Goal: Use online tool/utility: Utilize a website feature to perform a specific function

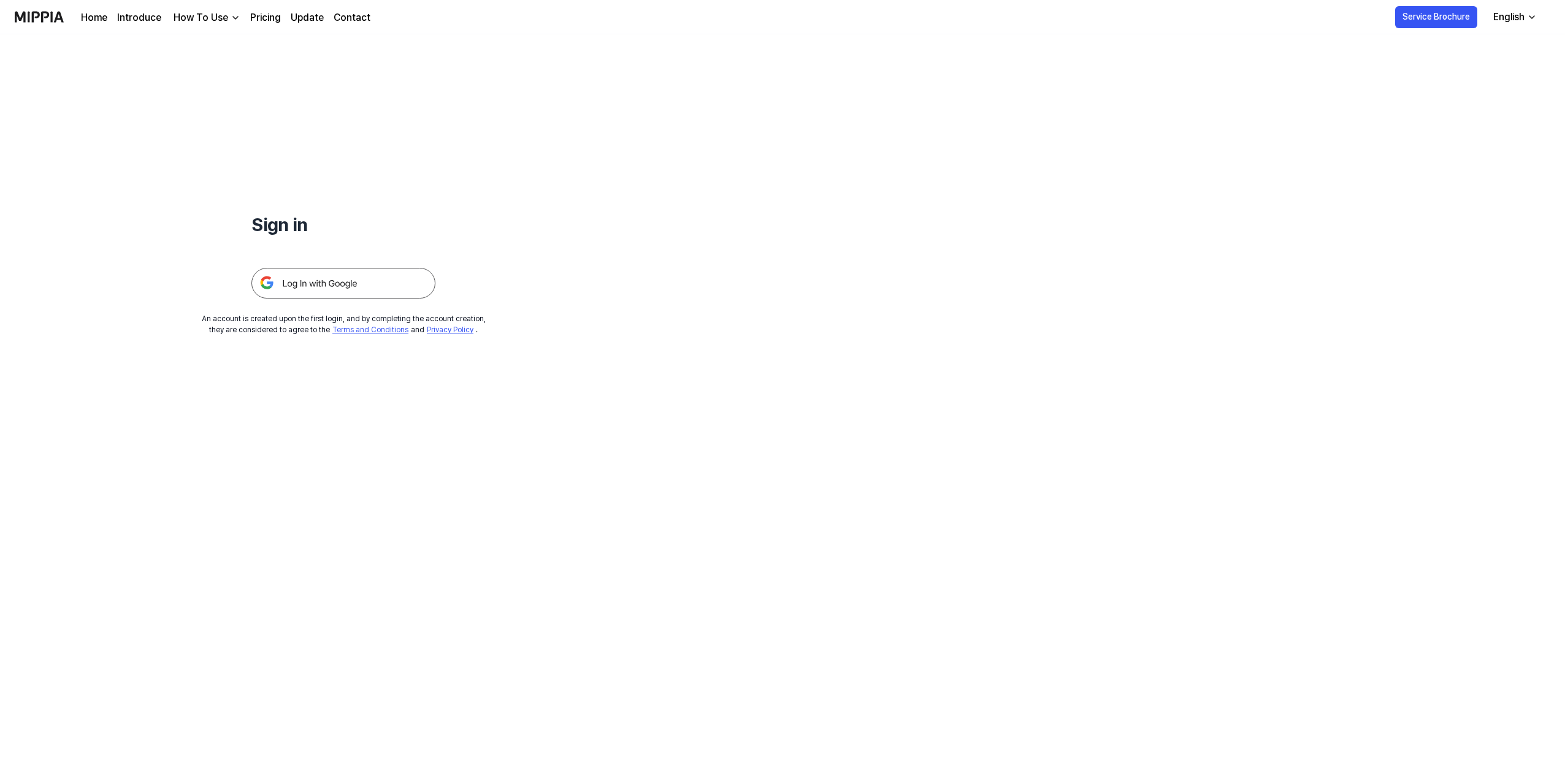
click at [395, 281] on img at bounding box center [344, 283] width 184 height 31
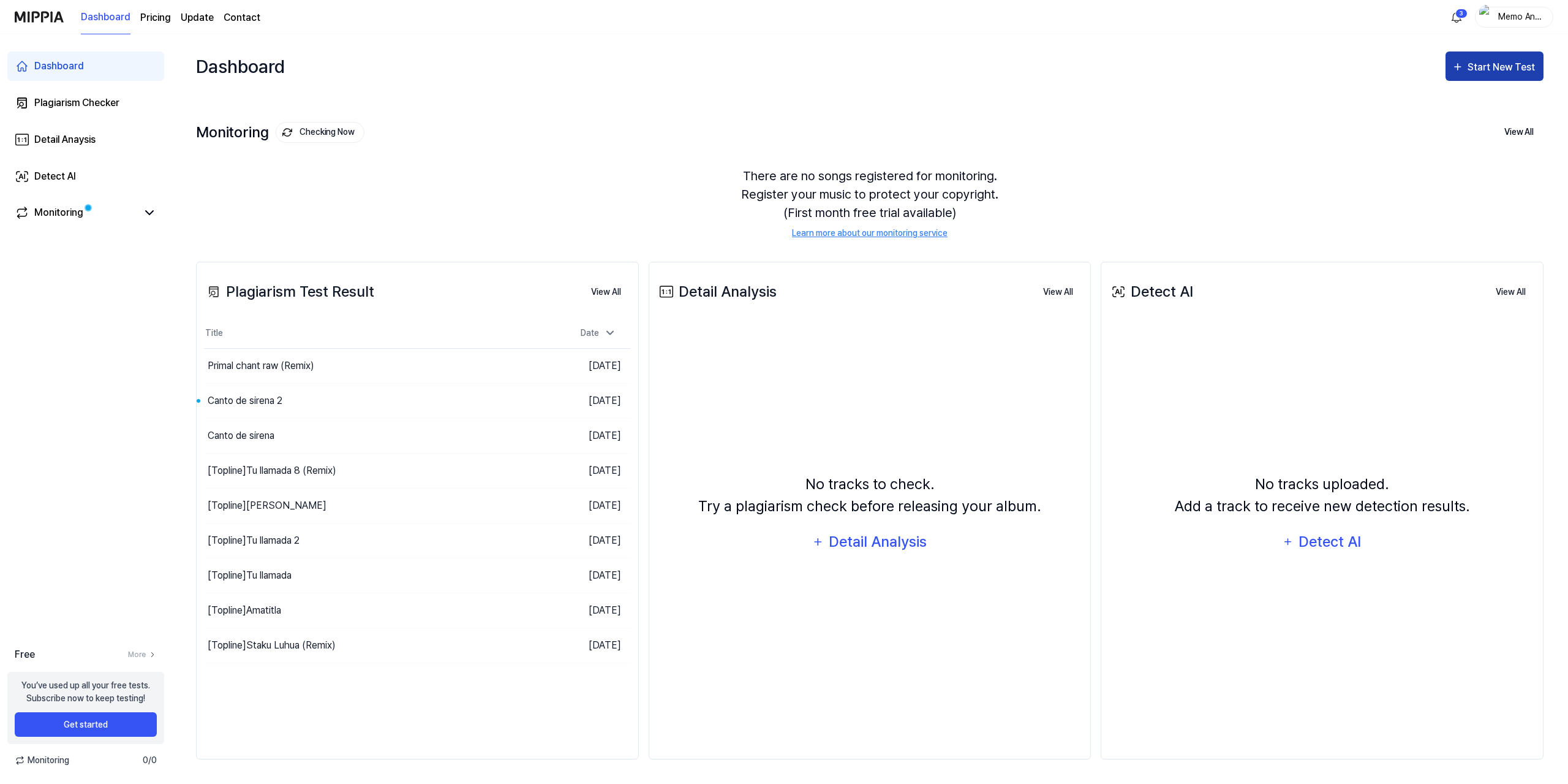
click at [1488, 71] on div "Start New Test" at bounding box center [1503, 67] width 70 height 16
click at [1473, 100] on div "Plagiarism test" at bounding box center [1479, 105] width 106 height 16
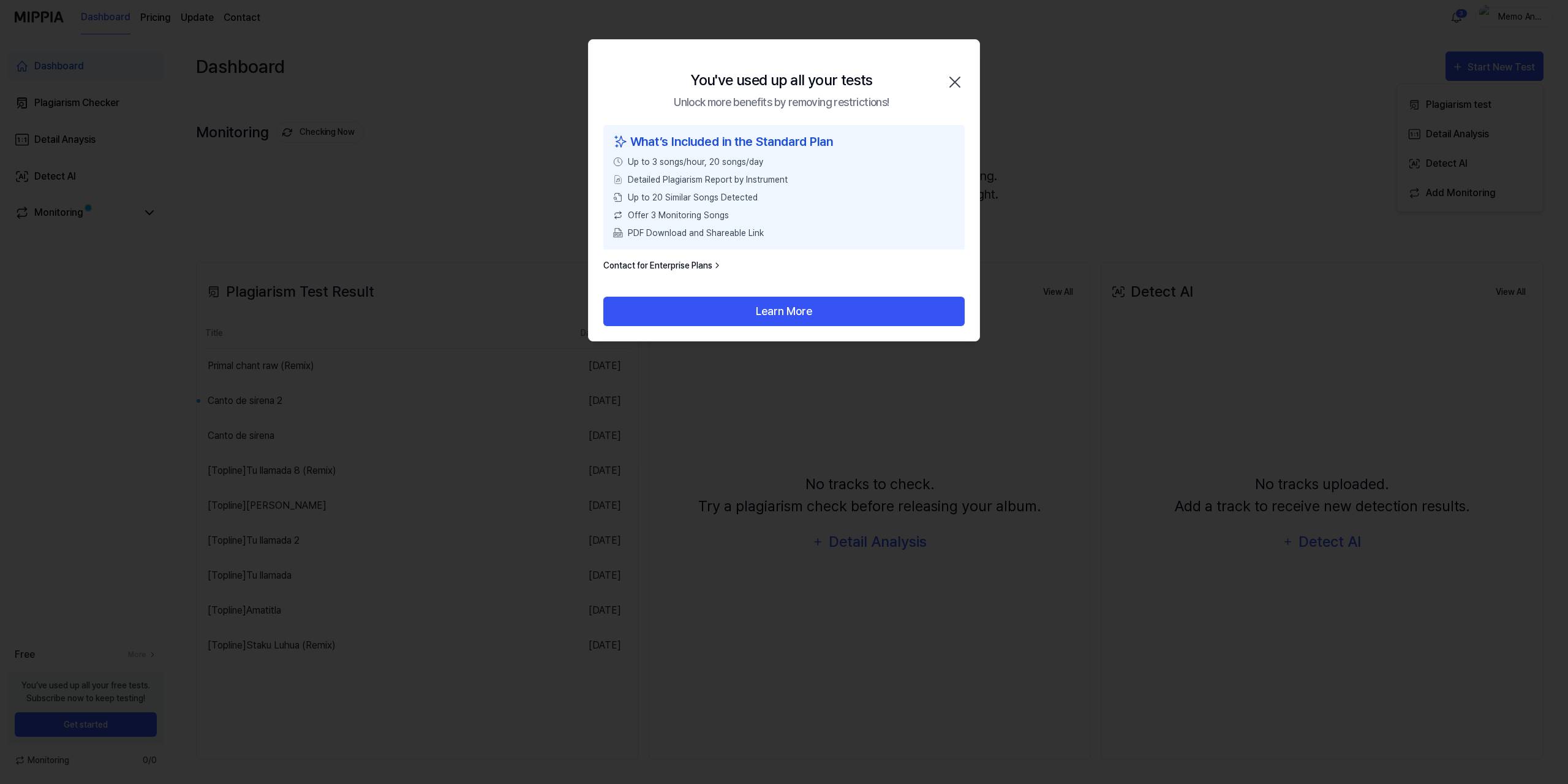
click at [969, 77] on div "You've used up all your tests Unlock more benefits by removing restrictions! Cl…" at bounding box center [784, 82] width 391 height 85
click at [958, 83] on icon "button" at bounding box center [954, 82] width 20 height 20
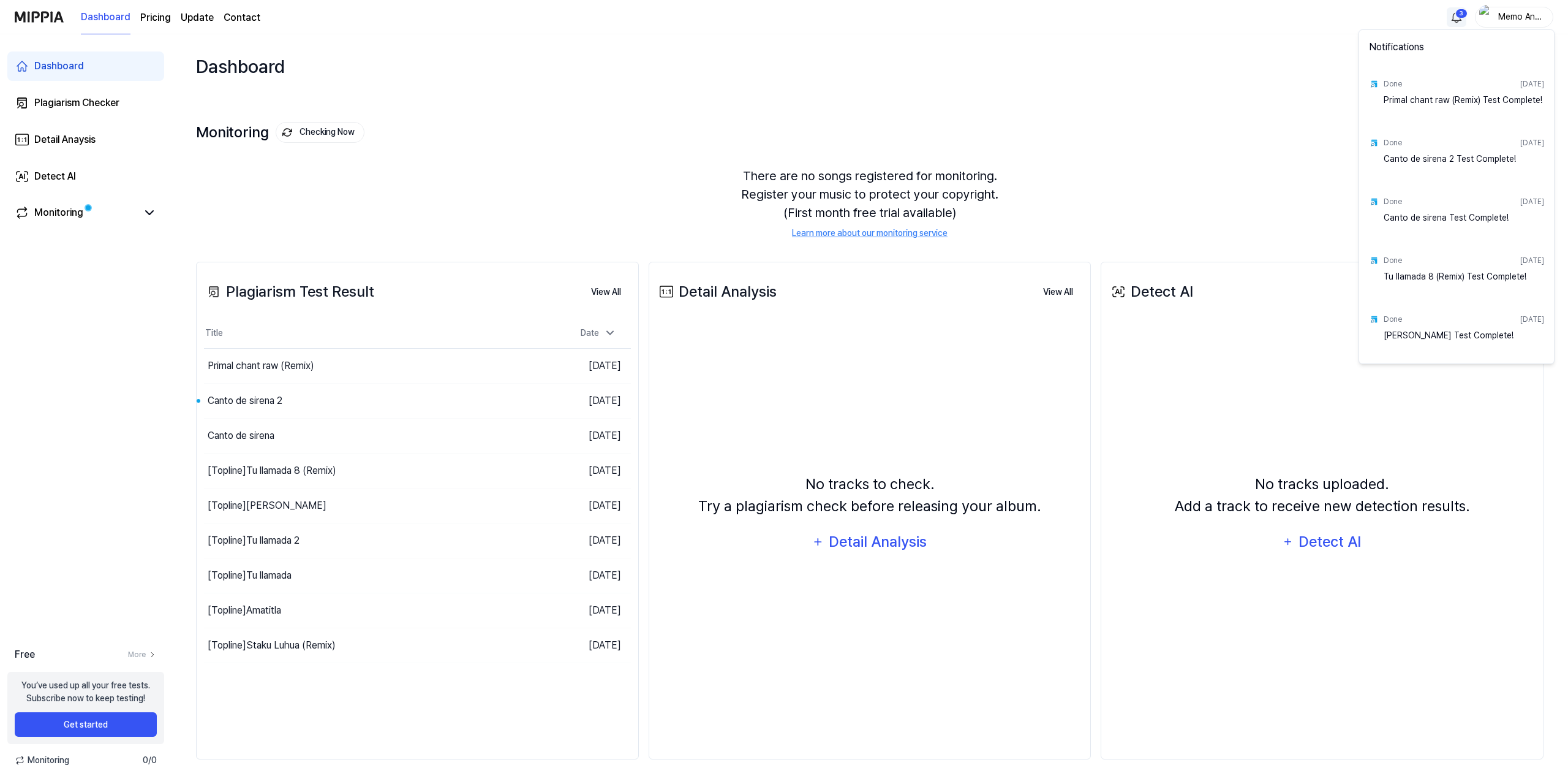
click at [1460, 9] on html "Dashboard Pricing Update Contact 3 Memo Angeles Dashboard Plagiarism Checker De…" at bounding box center [784, 392] width 1568 height 784
click at [1529, 16] on html "Dashboard Pricing Update Contact Memo Angeles Dashboard Plagiarism Checker Deta…" at bounding box center [784, 392] width 1568 height 784
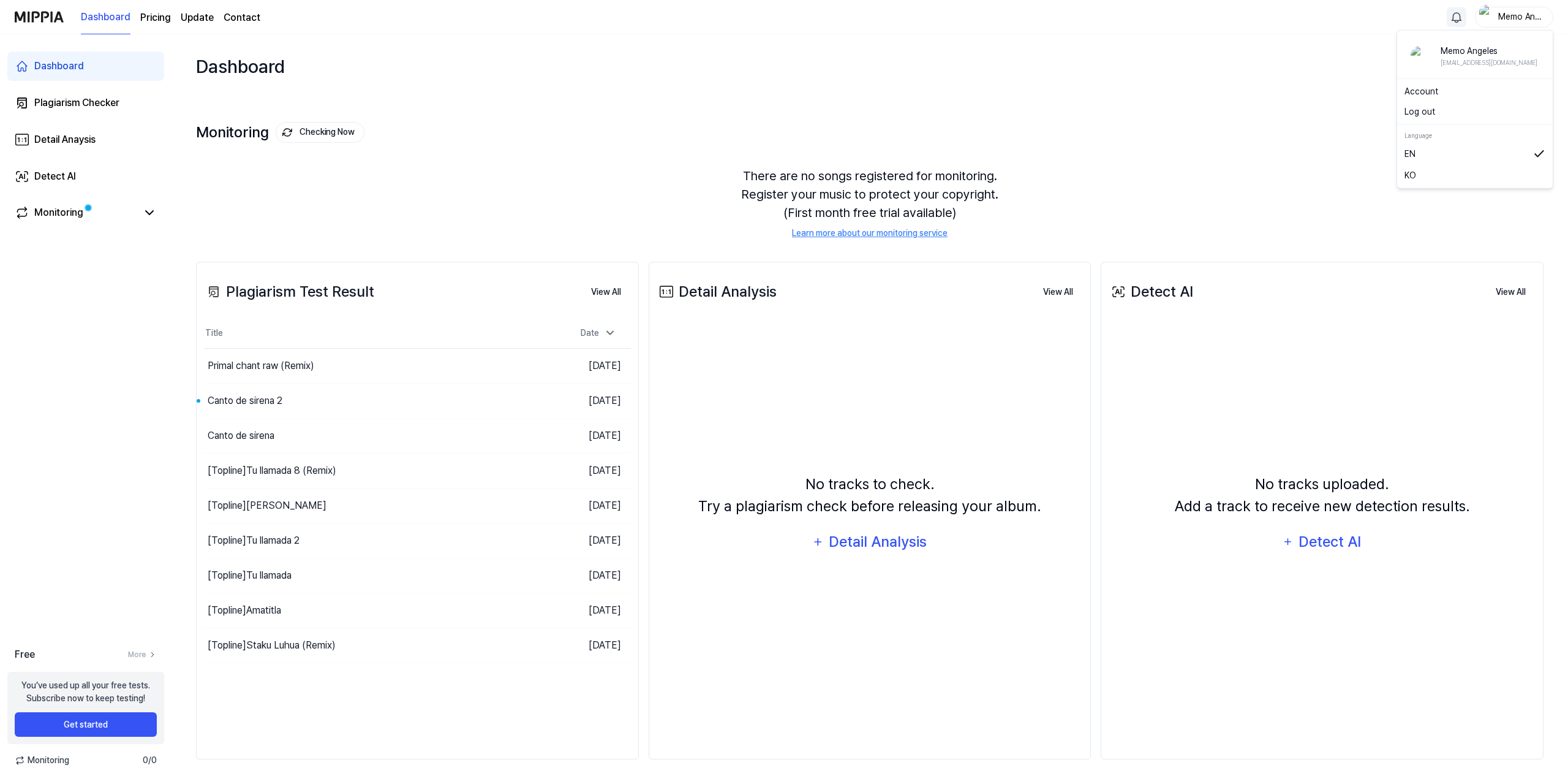
click at [1529, 16] on div "Memo Angeles" at bounding box center [1521, 17] width 48 height 14
click at [1426, 111] on button "Log out" at bounding box center [1475, 111] width 141 height 13
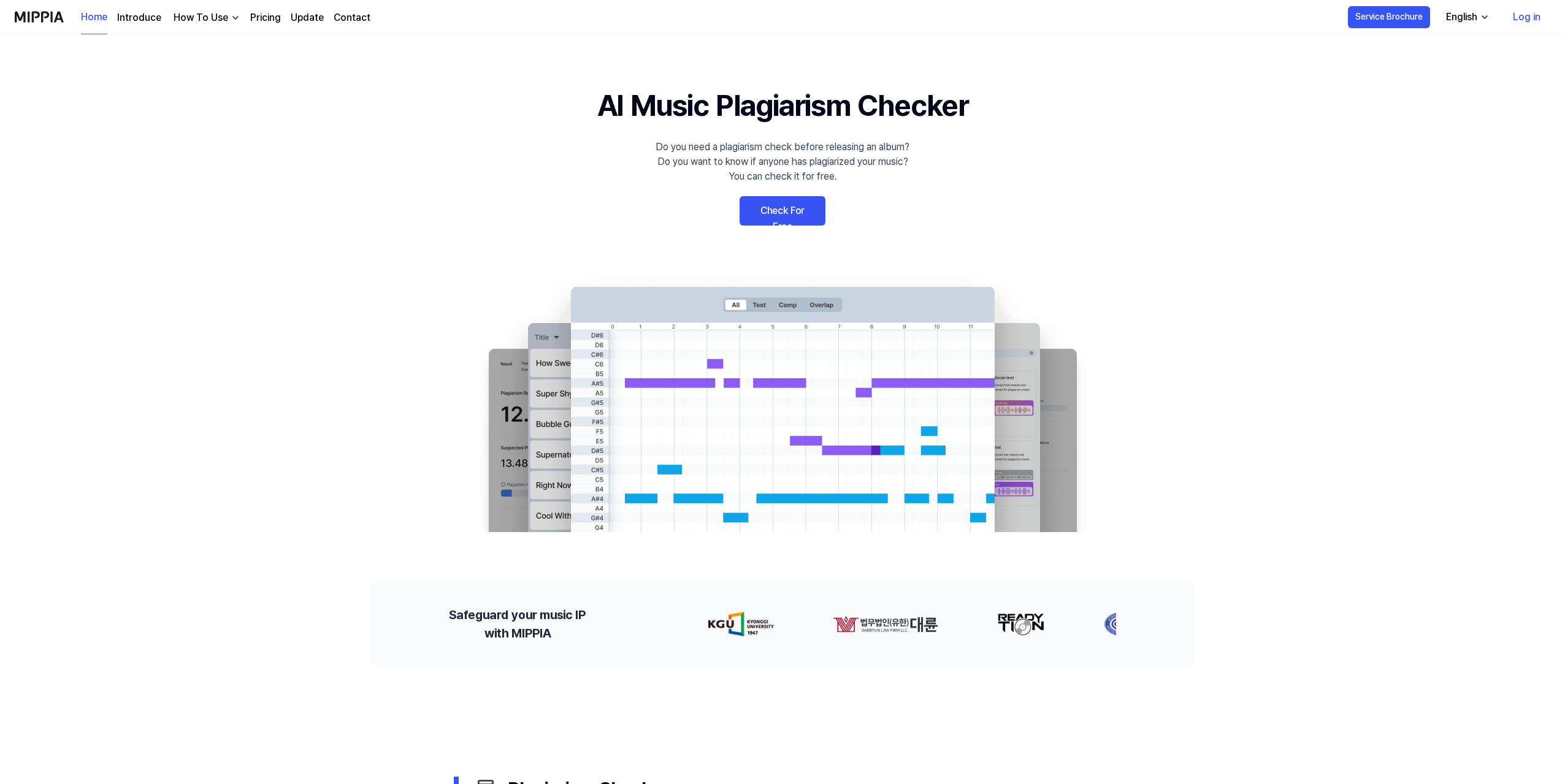
click at [1528, 16] on link "Log in" at bounding box center [1527, 17] width 48 height 34
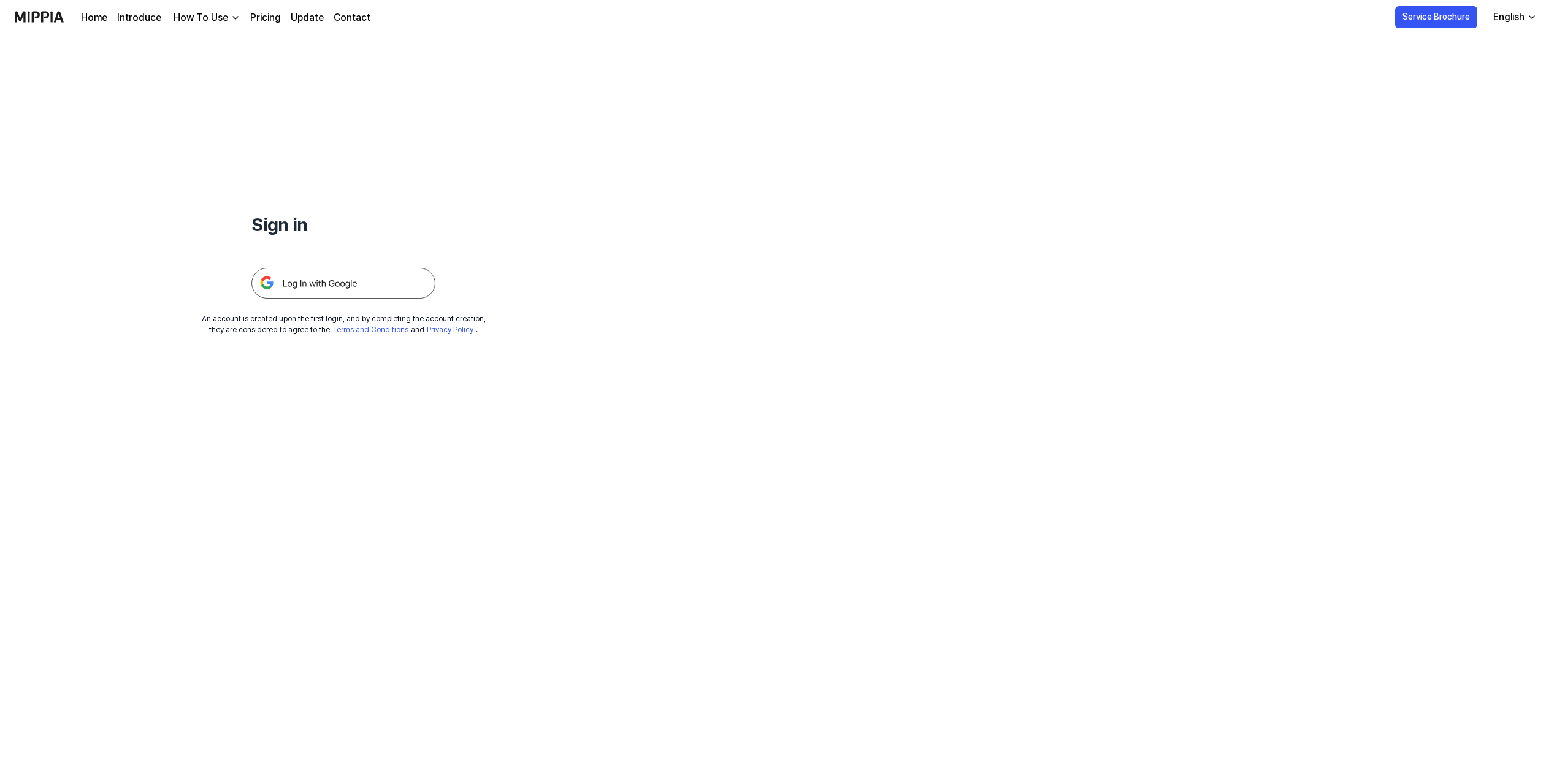
click at [348, 279] on img at bounding box center [344, 283] width 184 height 31
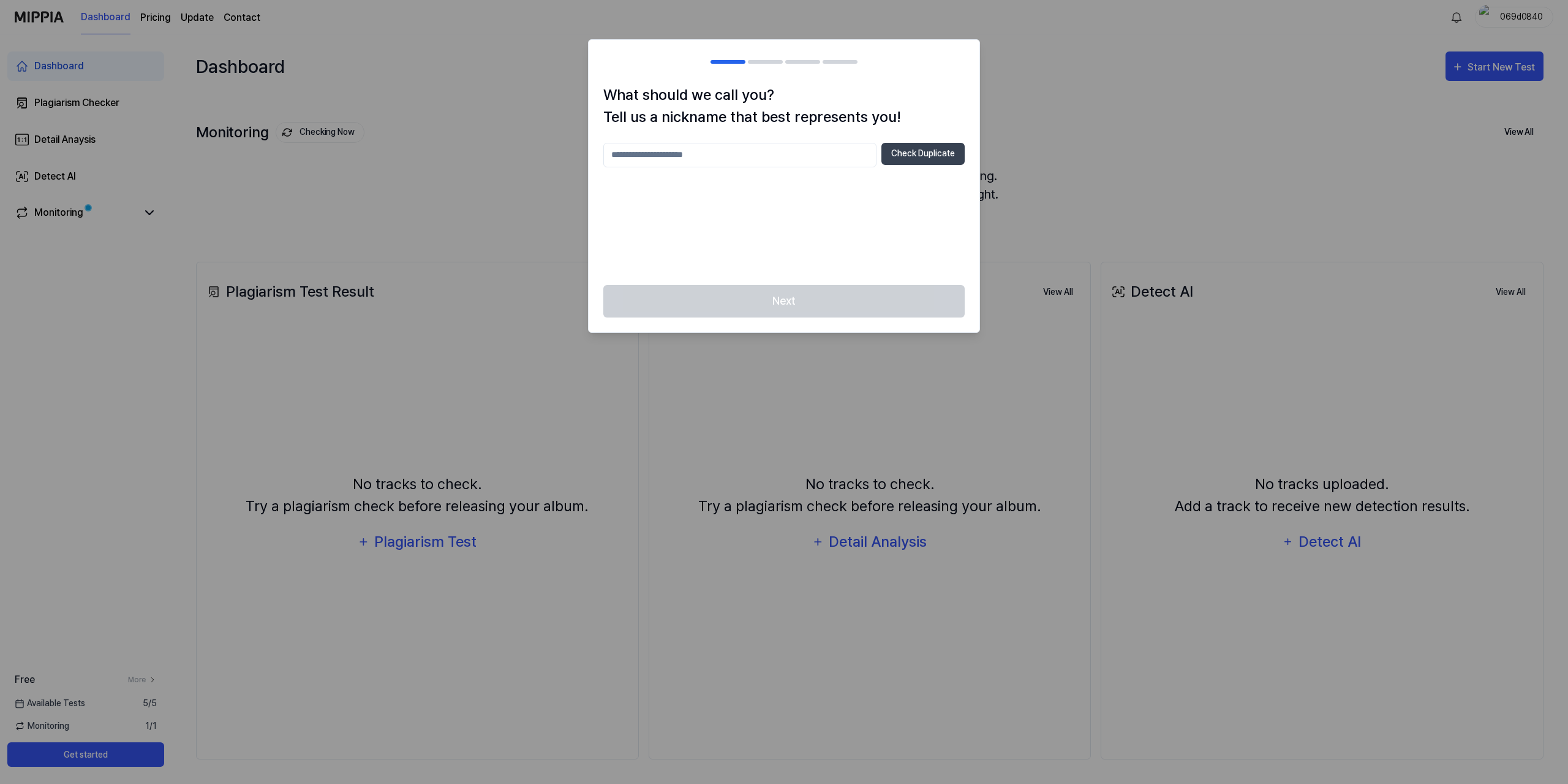
drag, startPoint x: 667, startPoint y: 163, endPoint x: 671, endPoint y: 158, distance: 6.4
click at [671, 159] on input "text" at bounding box center [739, 155] width 273 height 25
type input "******"
click at [916, 158] on button "Check Duplicate" at bounding box center [923, 154] width 83 height 22
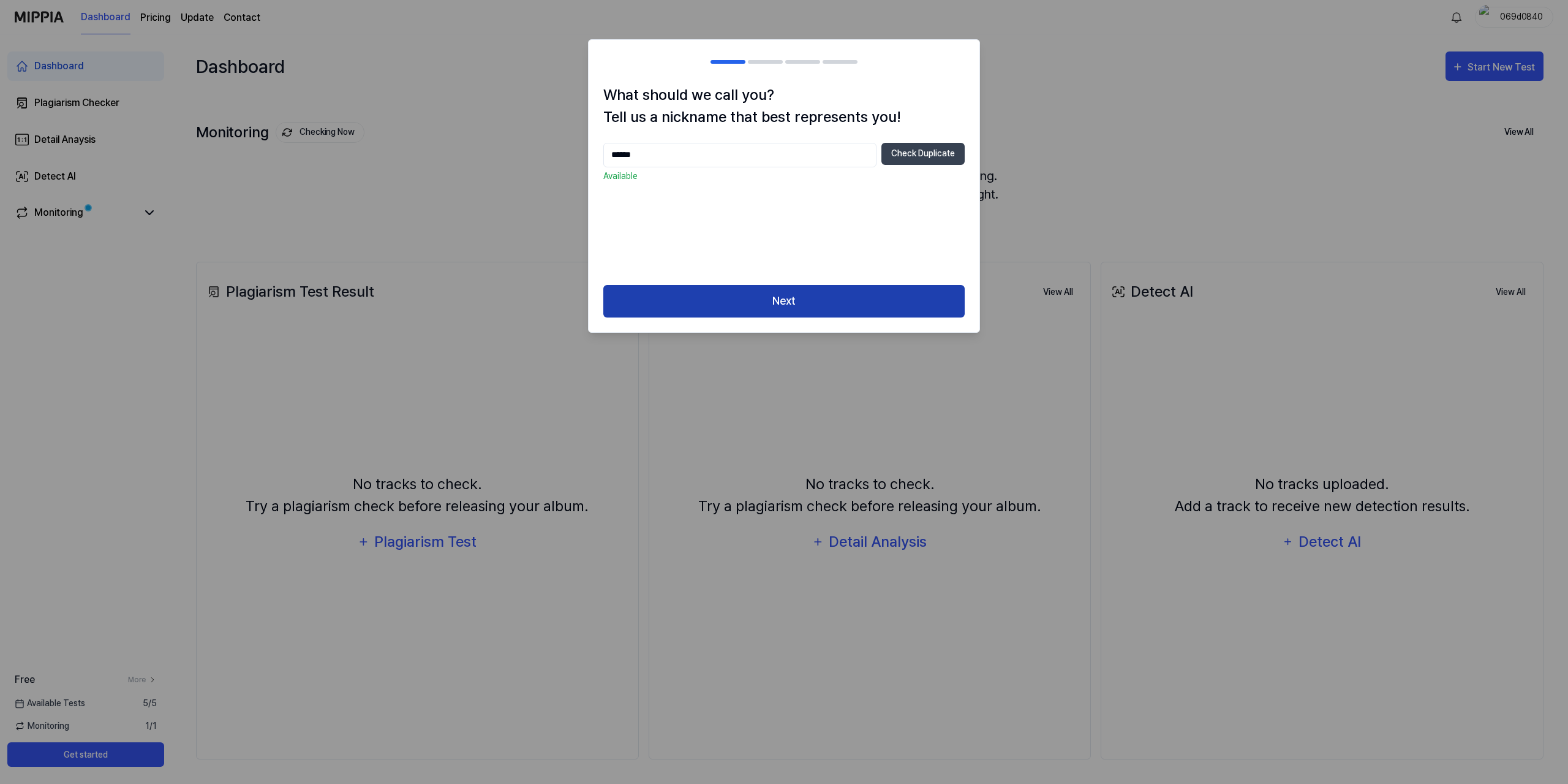
click at [829, 302] on button "Next" at bounding box center [784, 301] width 361 height 32
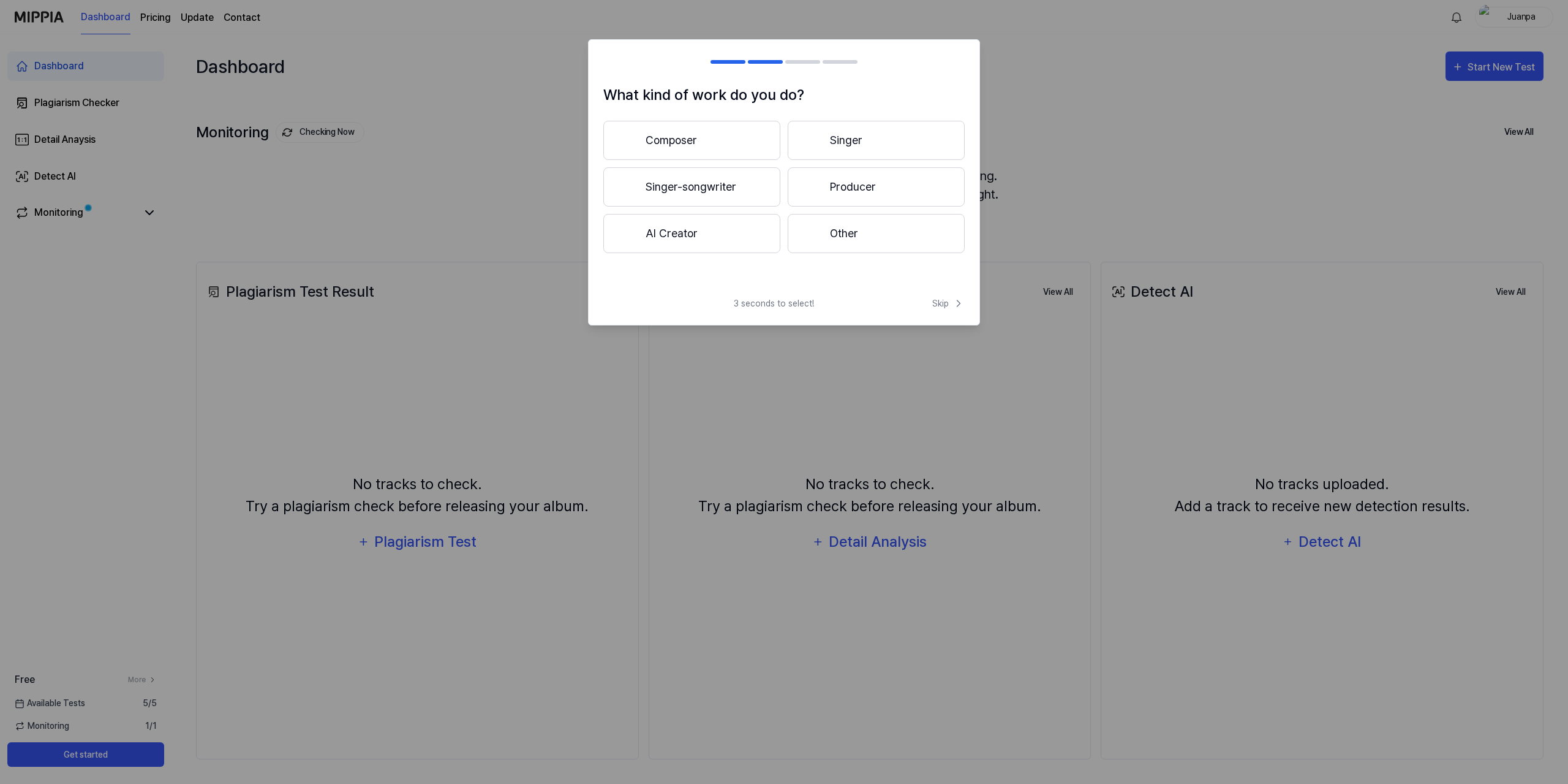
click at [671, 188] on button "Singer-songwriter" at bounding box center [692, 187] width 177 height 39
click at [736, 196] on button "Less than 3 years" at bounding box center [692, 187] width 177 height 39
click at [733, 232] on button "Other" at bounding box center [691, 238] width 176 height 39
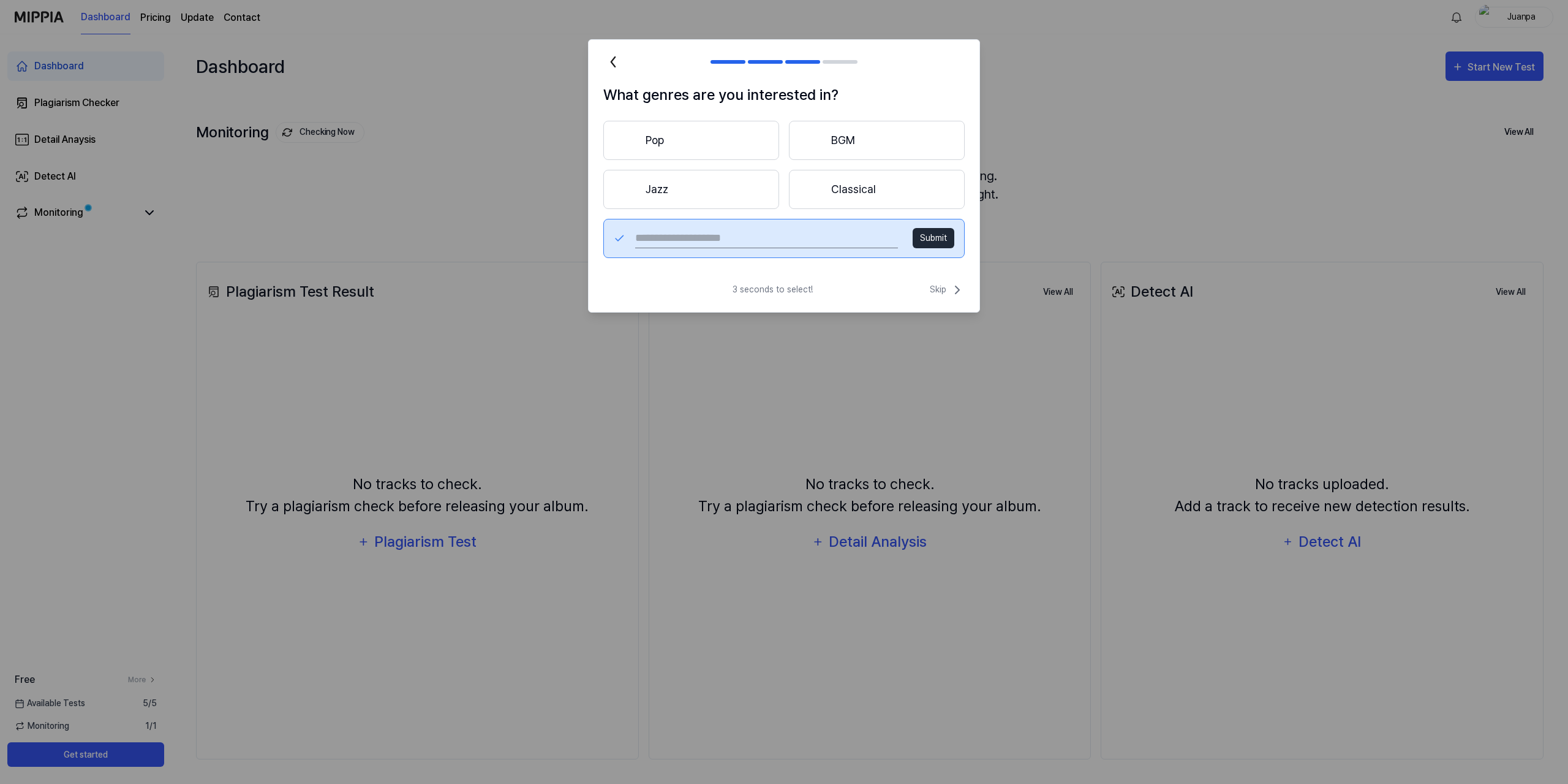
click at [746, 234] on input "text" at bounding box center [767, 238] width 263 height 20
type input "****"
click at [946, 239] on button "Submit" at bounding box center [933, 238] width 42 height 20
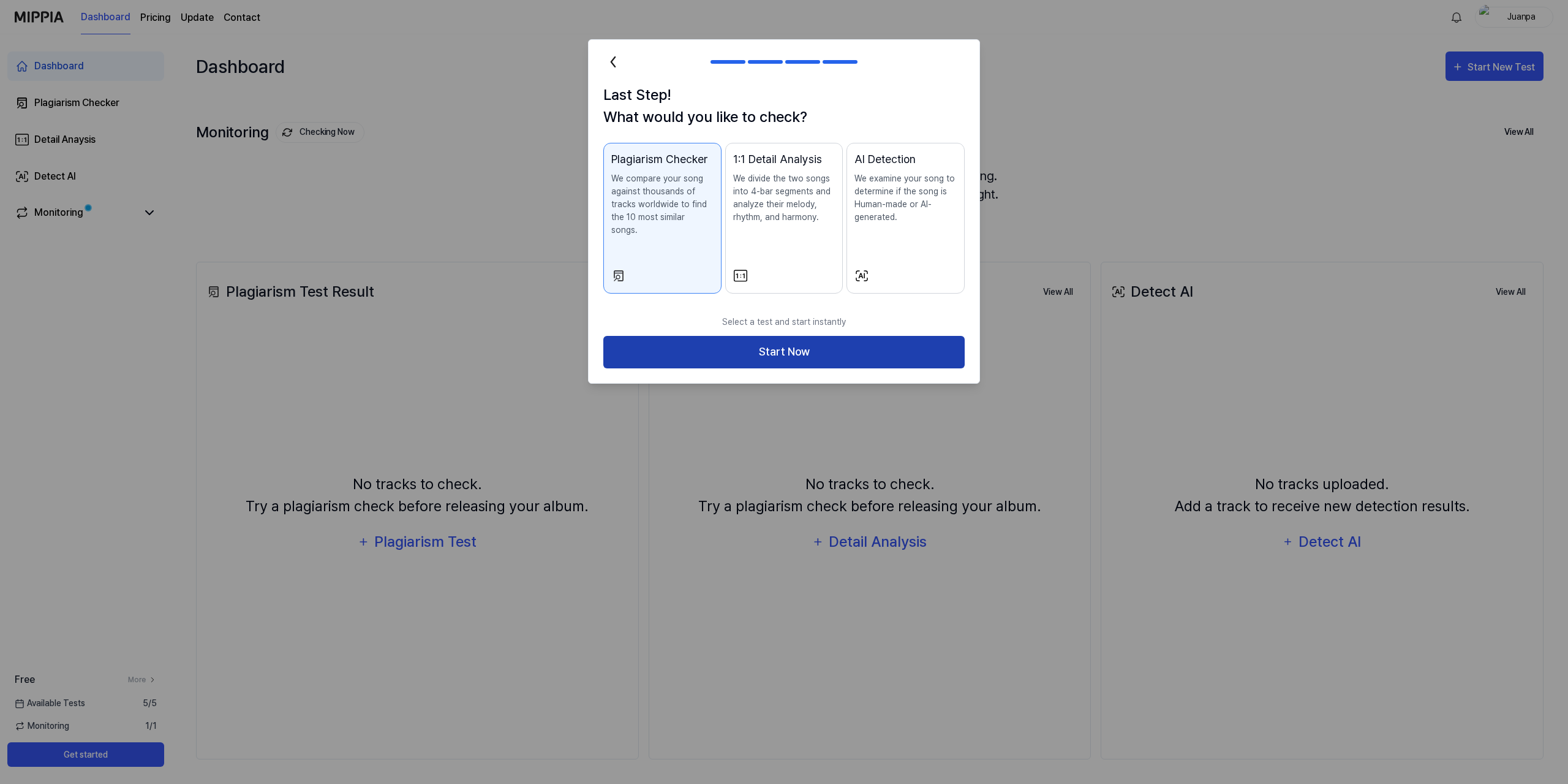
click at [820, 344] on button "Start Now" at bounding box center [784, 352] width 361 height 32
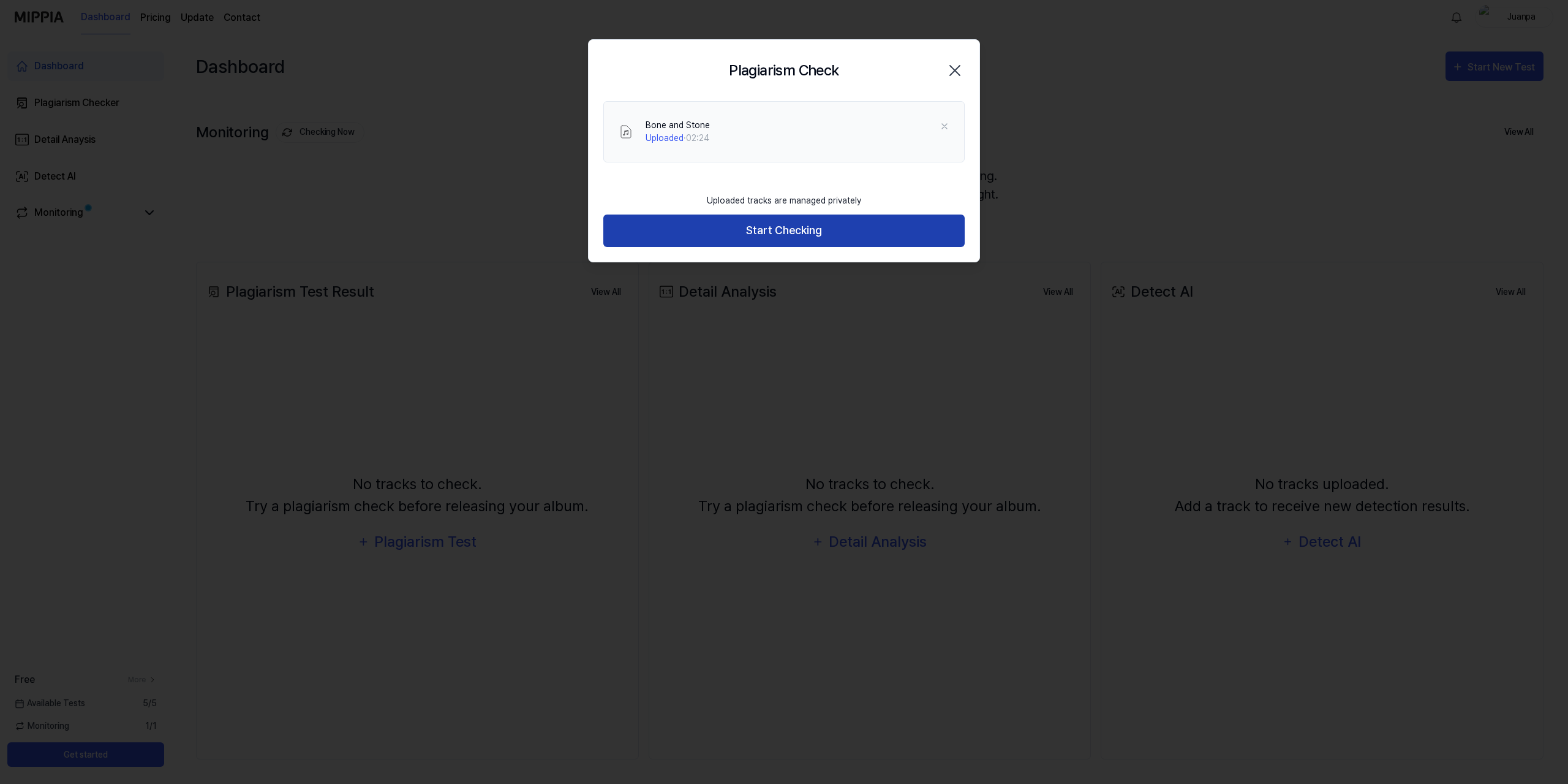
click at [792, 231] on button "Start Checking" at bounding box center [784, 230] width 361 height 32
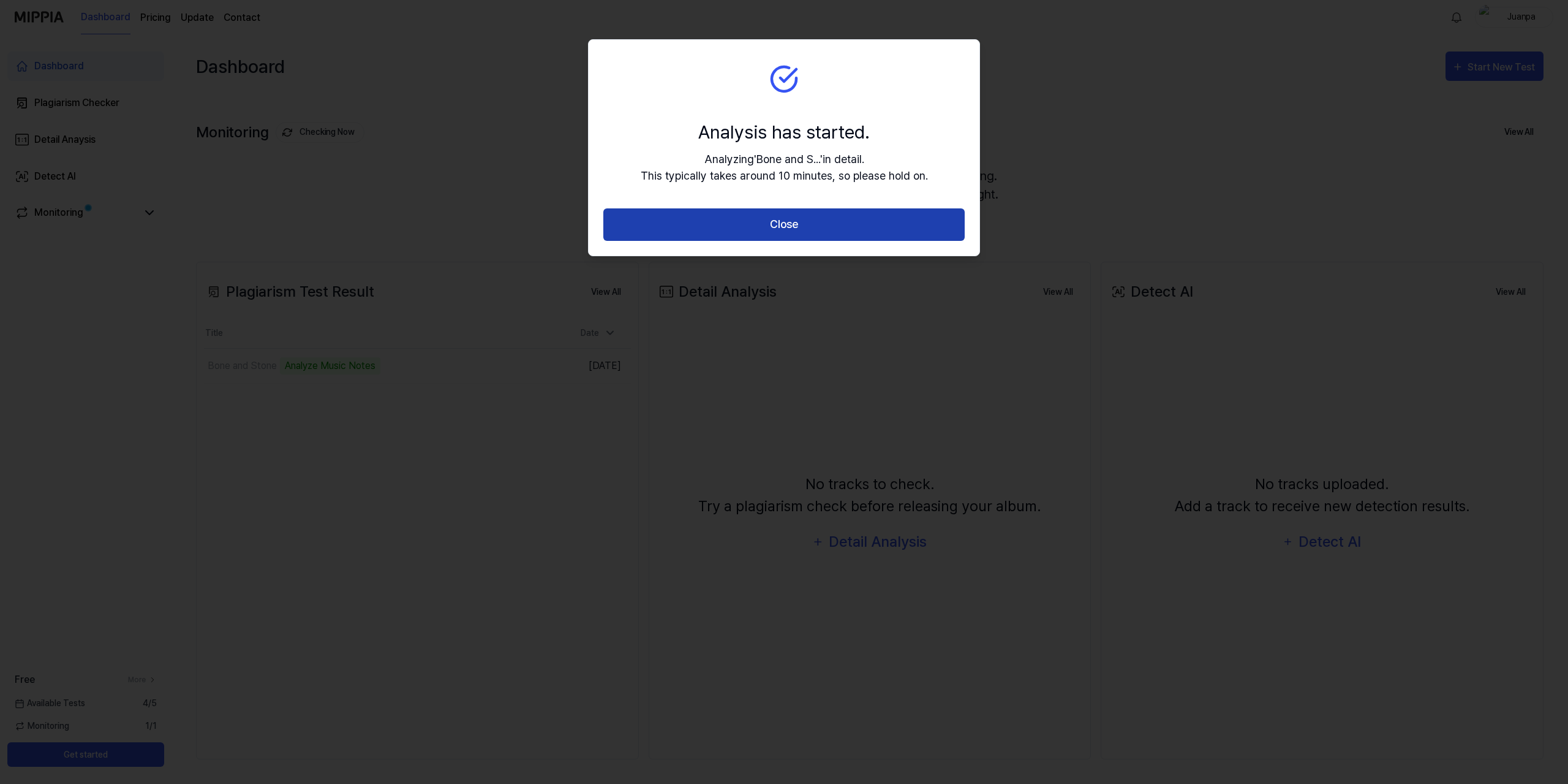
click at [754, 225] on button "Close" at bounding box center [784, 224] width 361 height 32
